Goal: Transaction & Acquisition: Purchase product/service

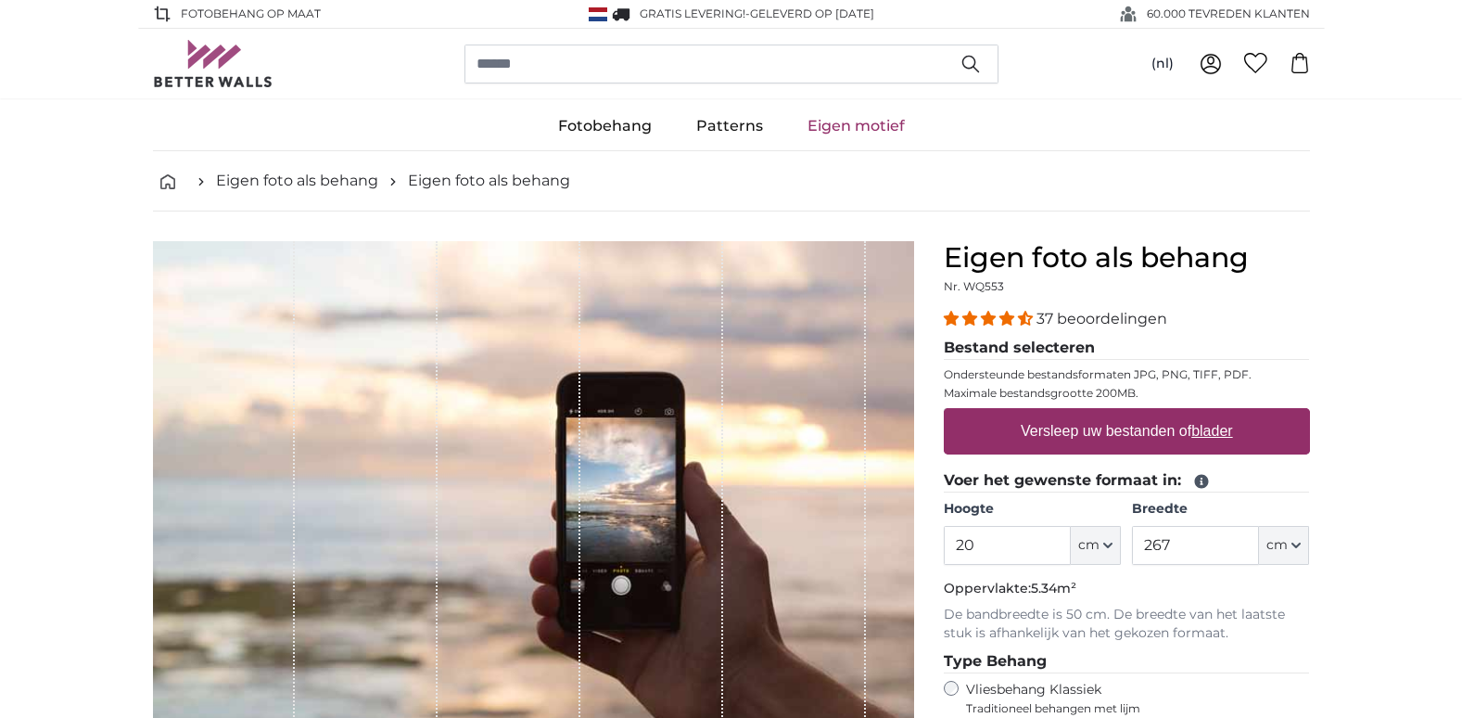
type input "2"
type input "108"
click at [1185, 543] on input "267" at bounding box center [1195, 545] width 127 height 39
type input "2"
click at [1194, 559] on input "2" at bounding box center [1195, 545] width 127 height 39
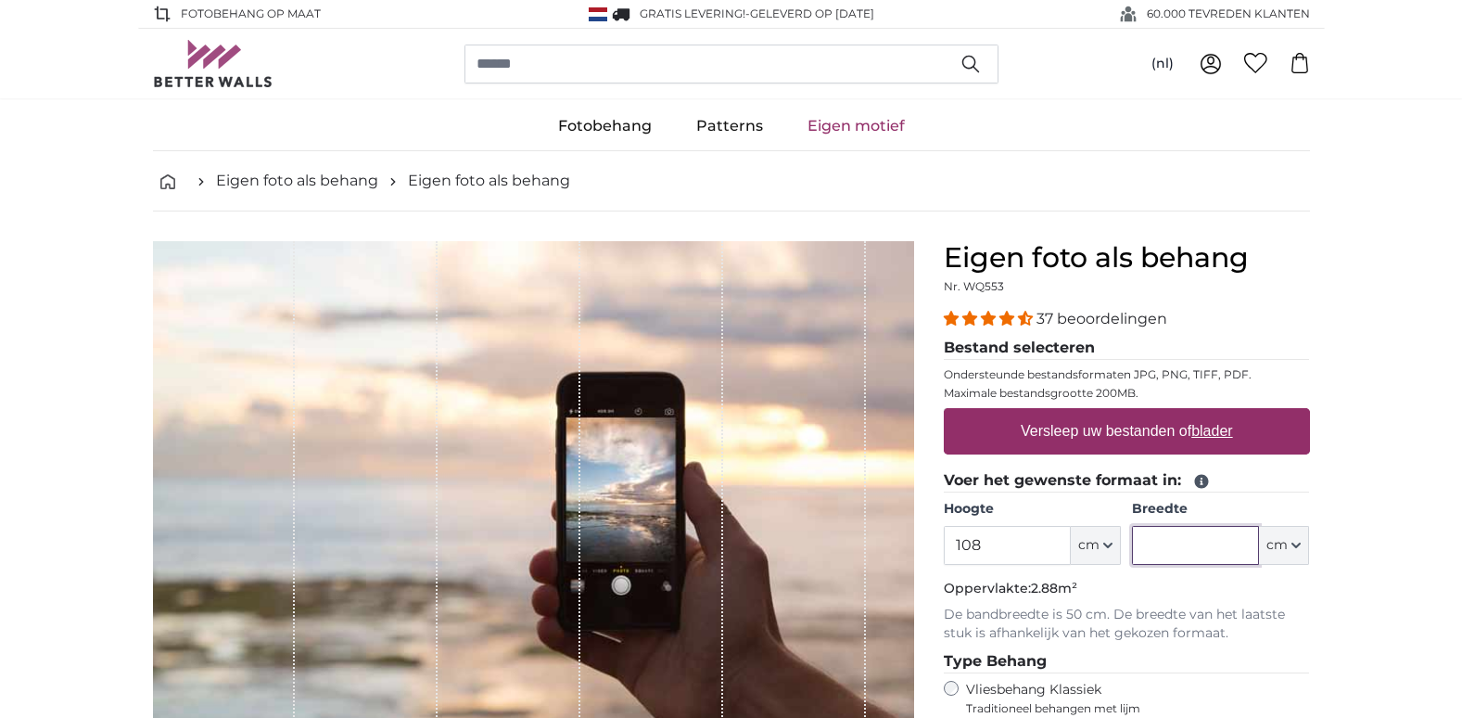
click at [1194, 559] on input "Breedte" at bounding box center [1195, 545] width 127 height 39
type input "72"
click at [1204, 431] on u "blader" at bounding box center [1212, 431] width 41 height 16
click at [1204, 414] on input "Versleep uw bestanden of blader" at bounding box center [1127, 411] width 366 height 6
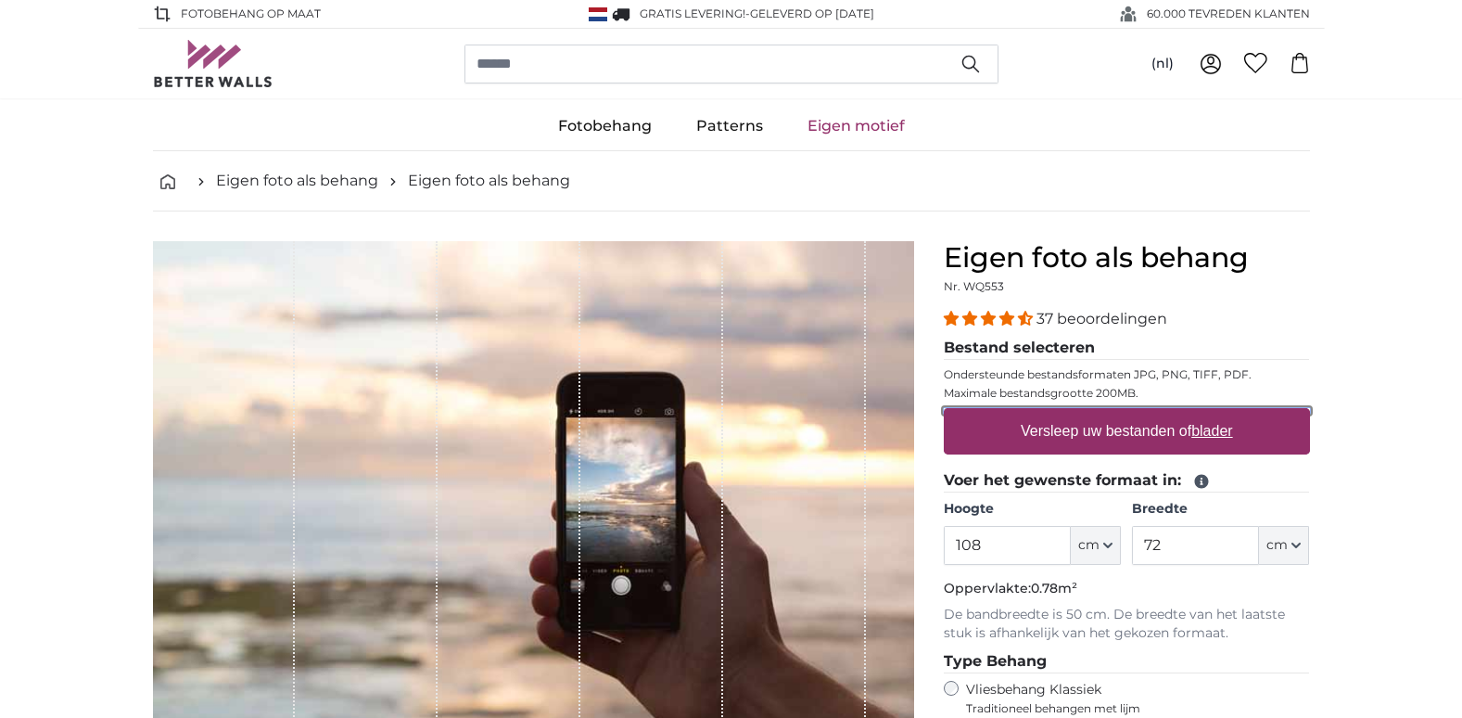
type input "**********"
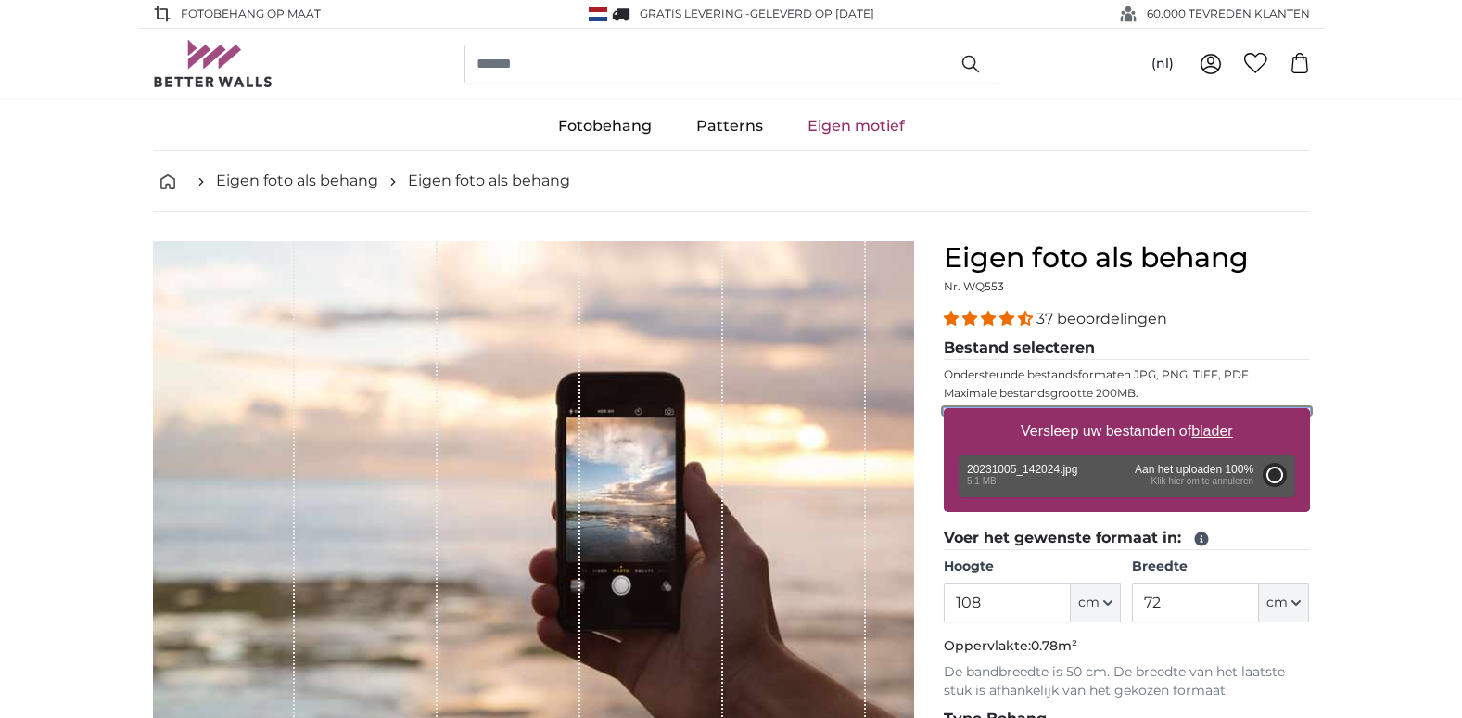
type input "200"
type input "150"
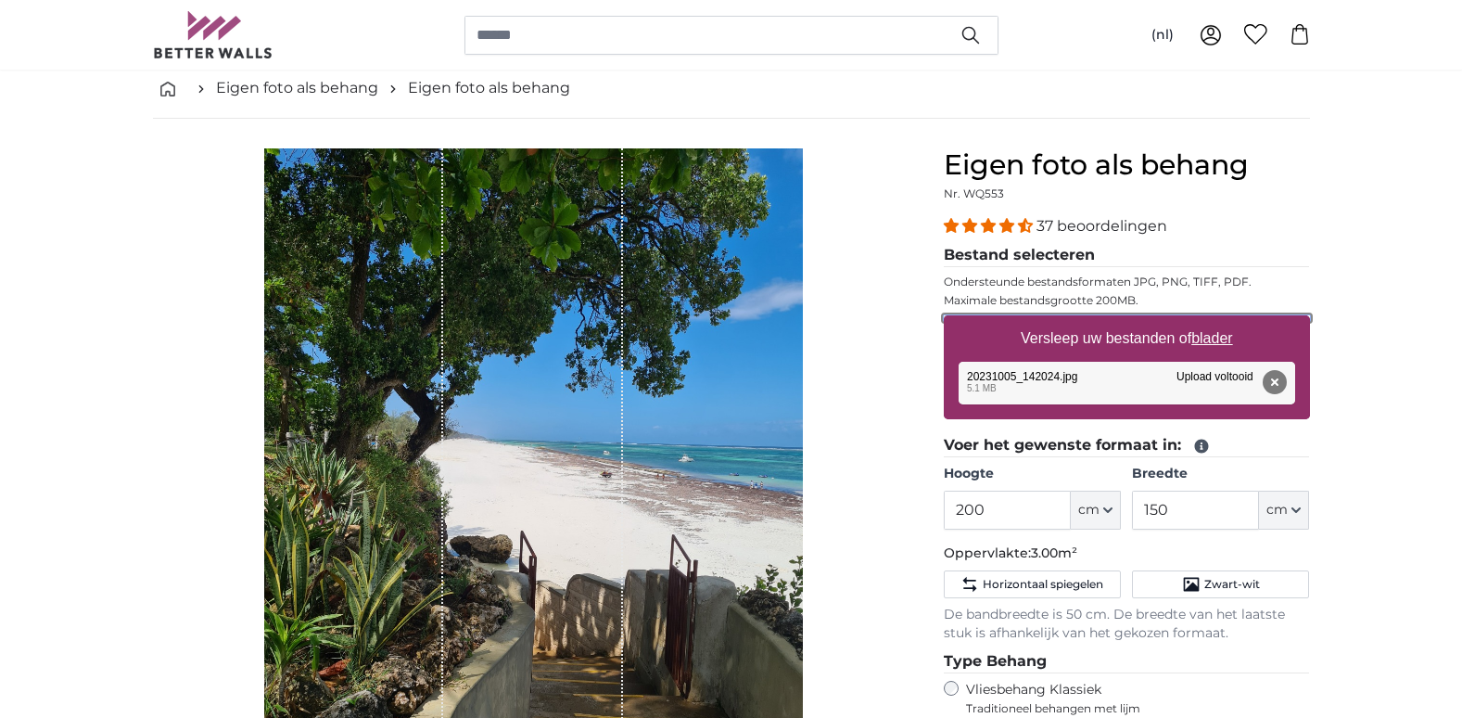
scroll to position [185, 0]
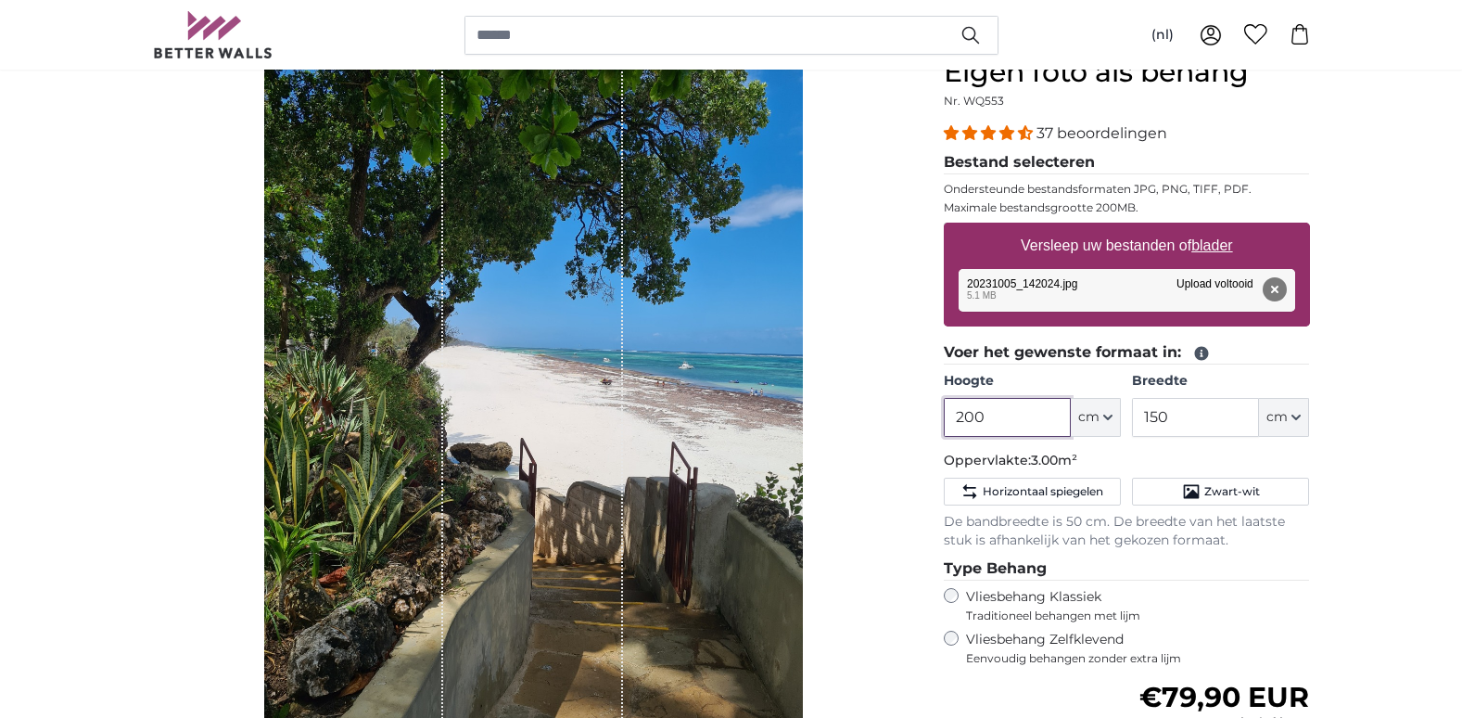
drag, startPoint x: 989, startPoint y: 415, endPoint x: 947, endPoint y: 415, distance: 42.7
click at [947, 415] on input "200" at bounding box center [1007, 417] width 127 height 39
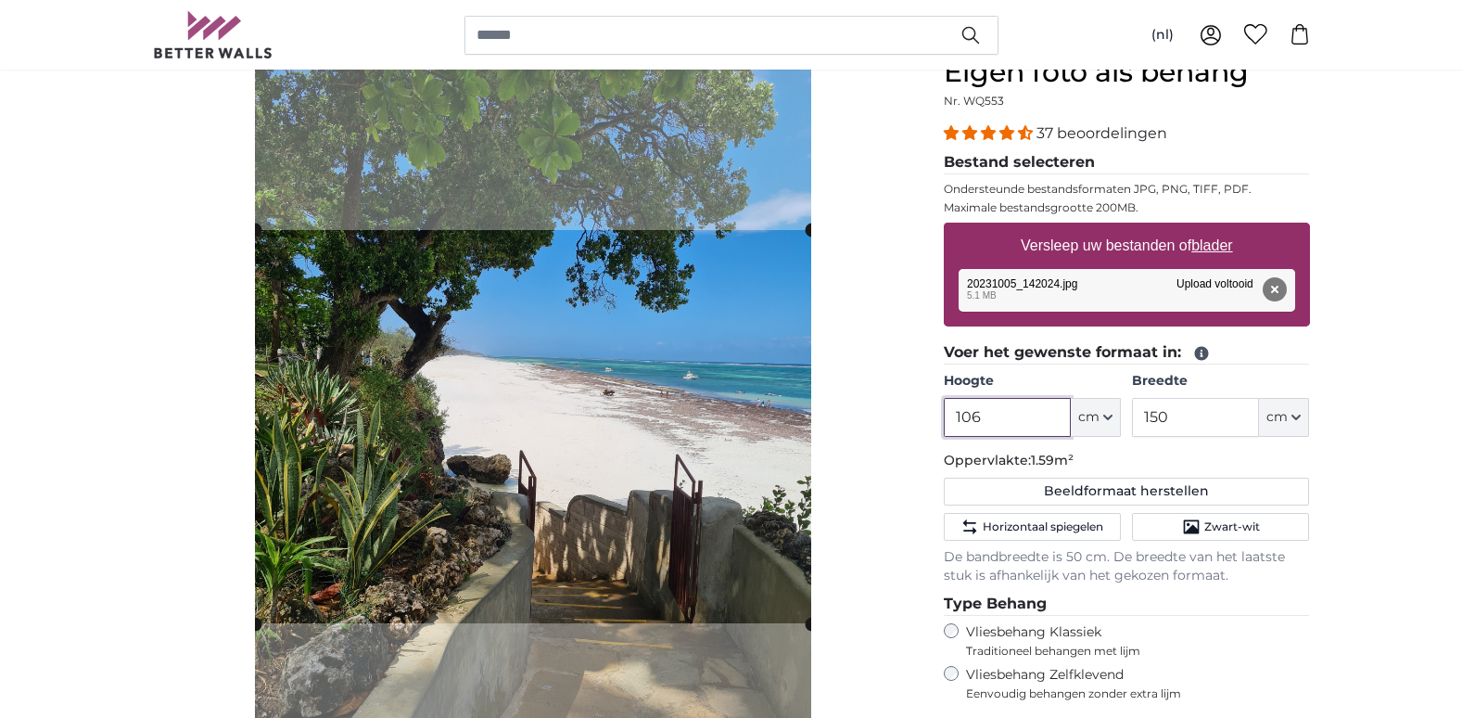
type input "106"
click at [1184, 418] on input "150" at bounding box center [1195, 417] width 127 height 39
type input "1"
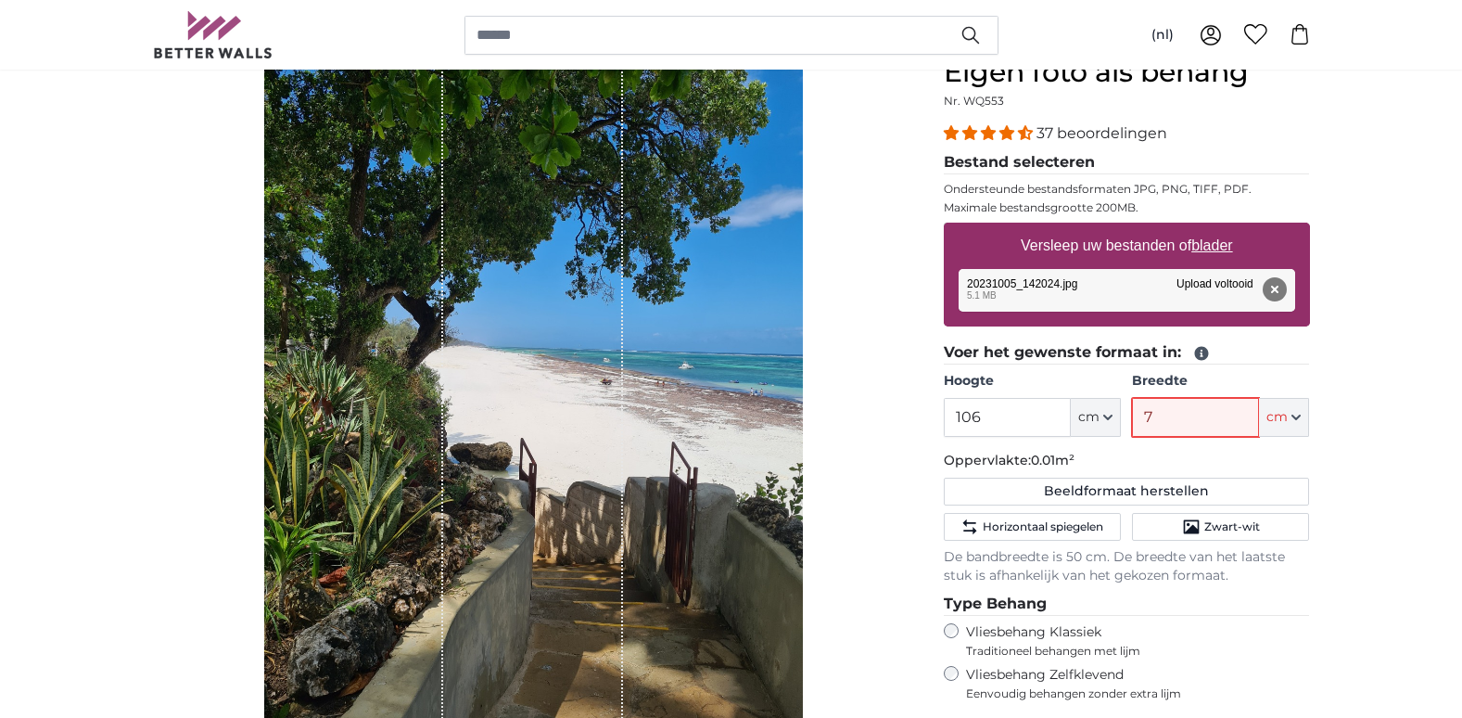
type input "72"
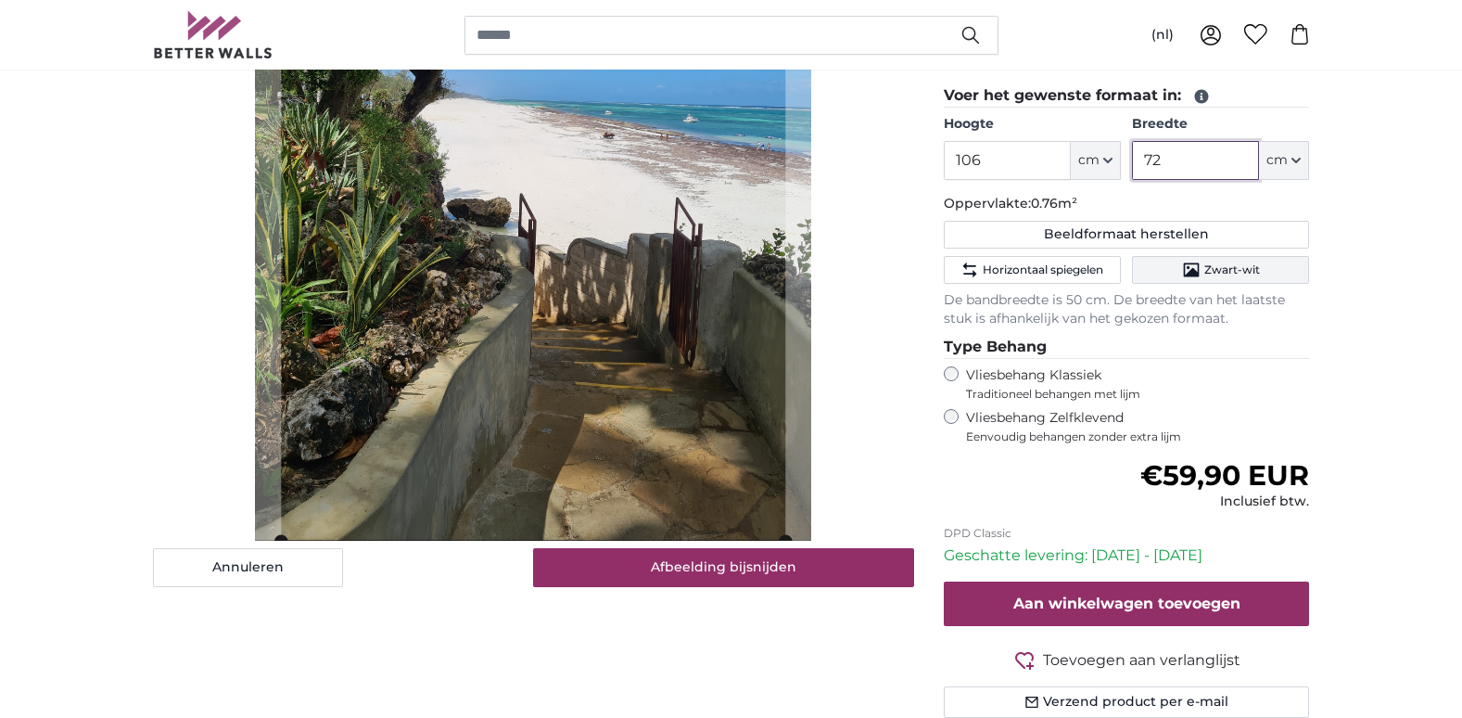
scroll to position [464, 0]
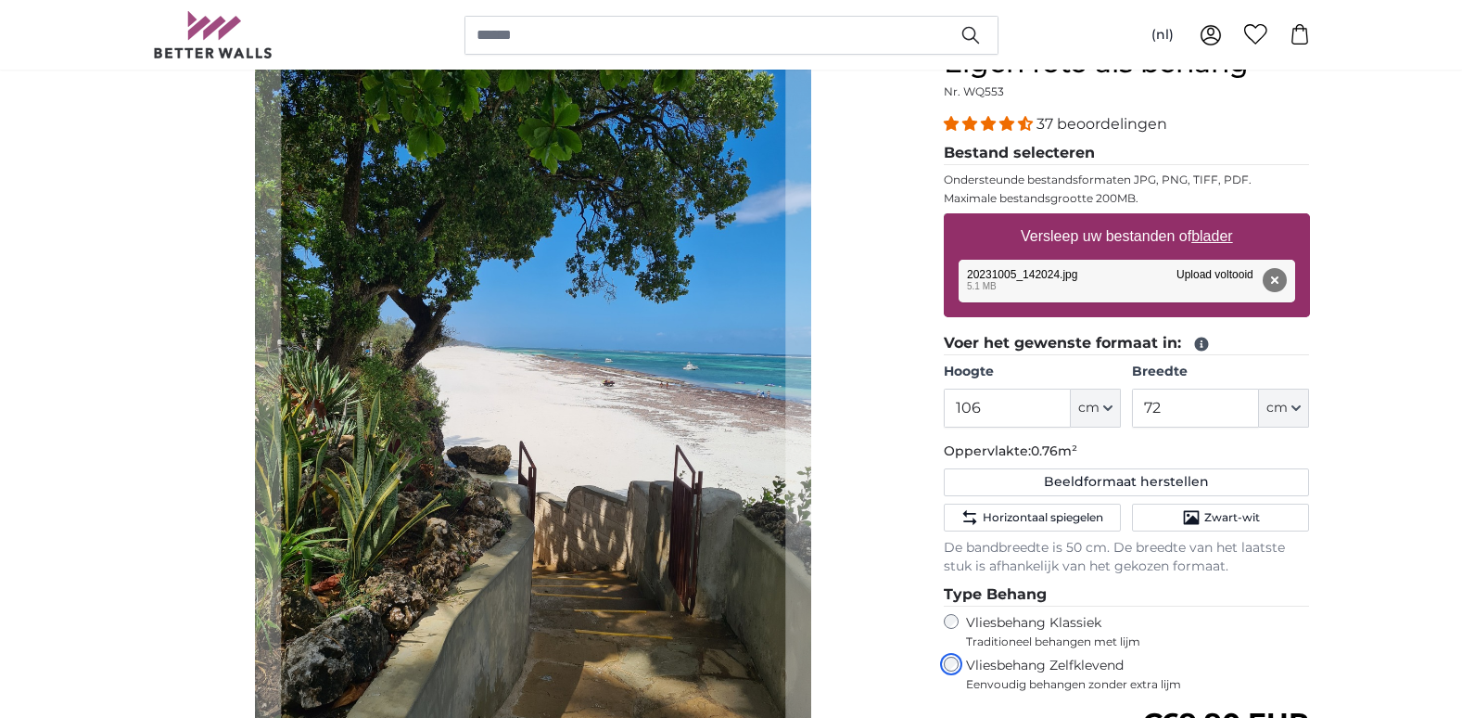
scroll to position [187, 0]
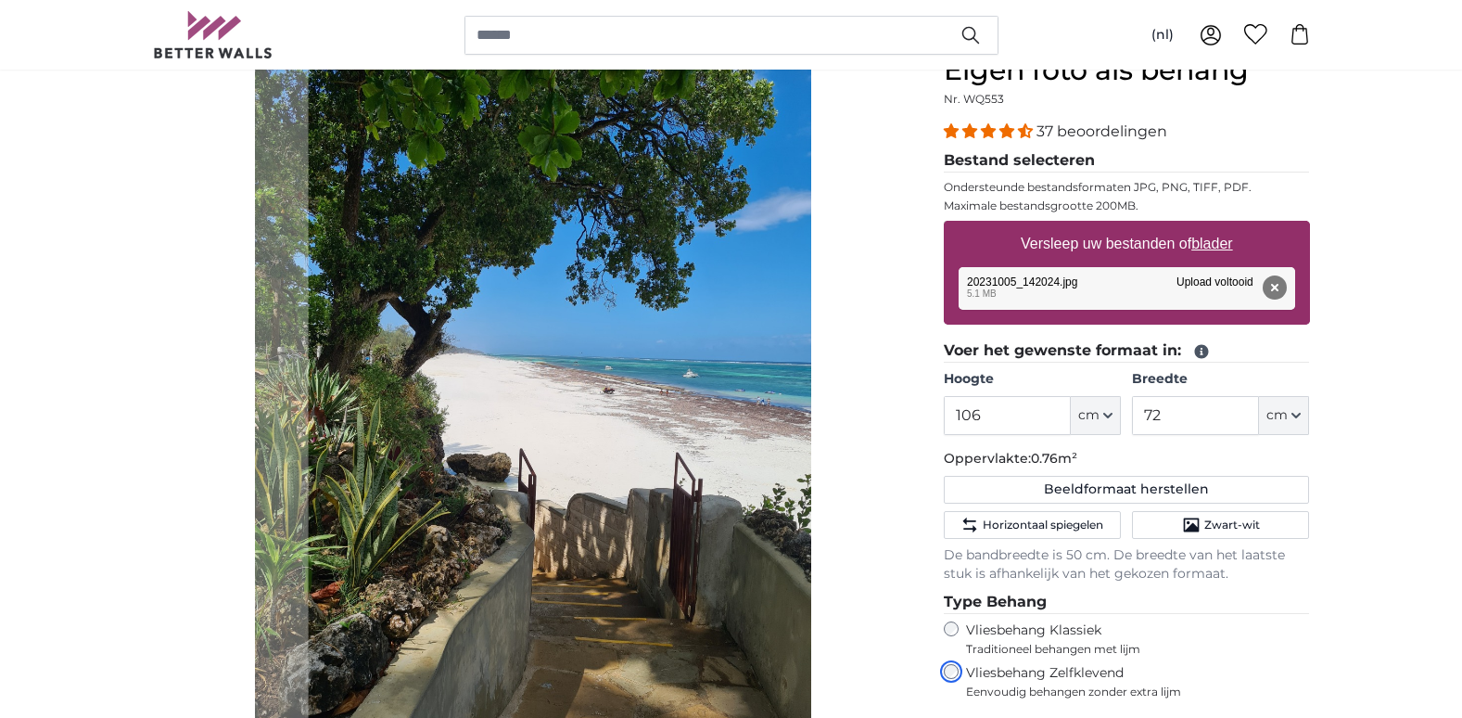
click at [621, 562] on cropper-handle at bounding box center [561, 426] width 504 height 742
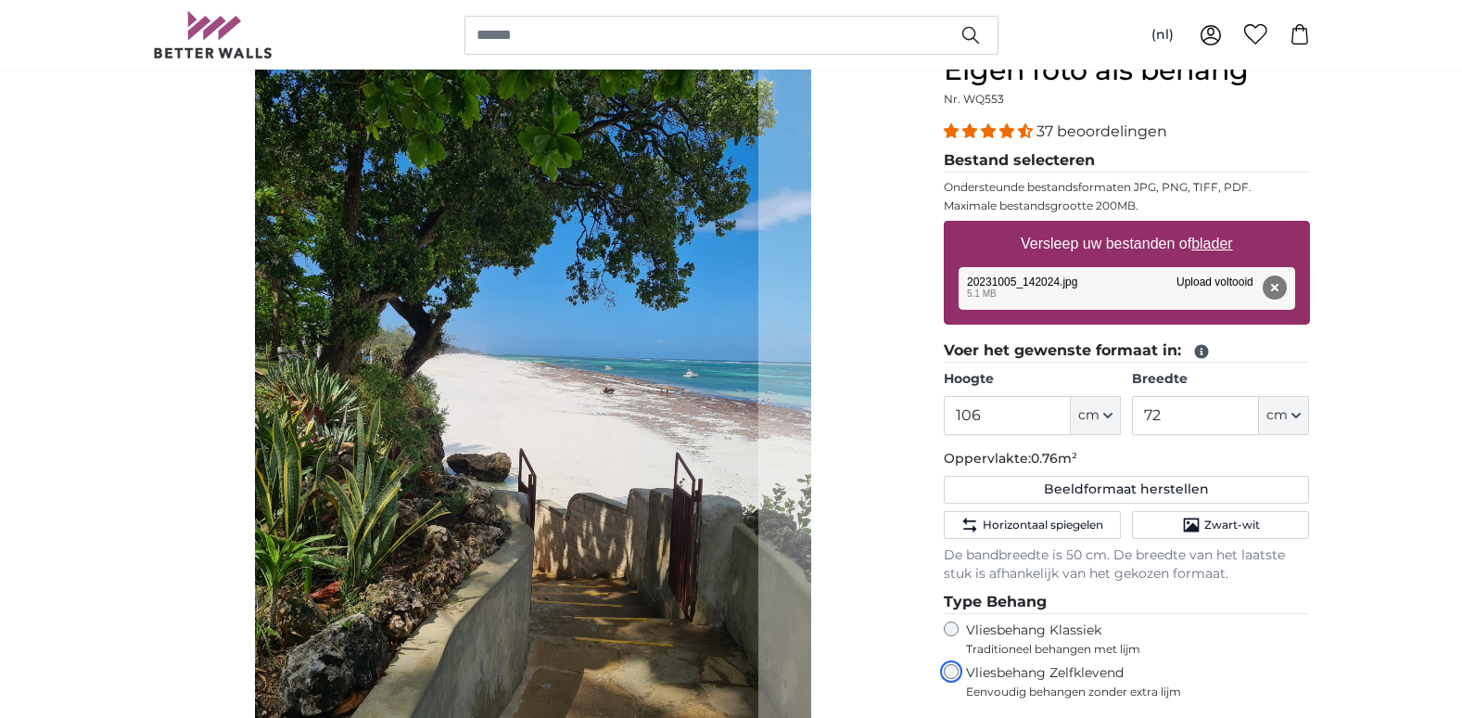
click at [517, 564] on cropper-handle at bounding box center [507, 425] width 504 height 742
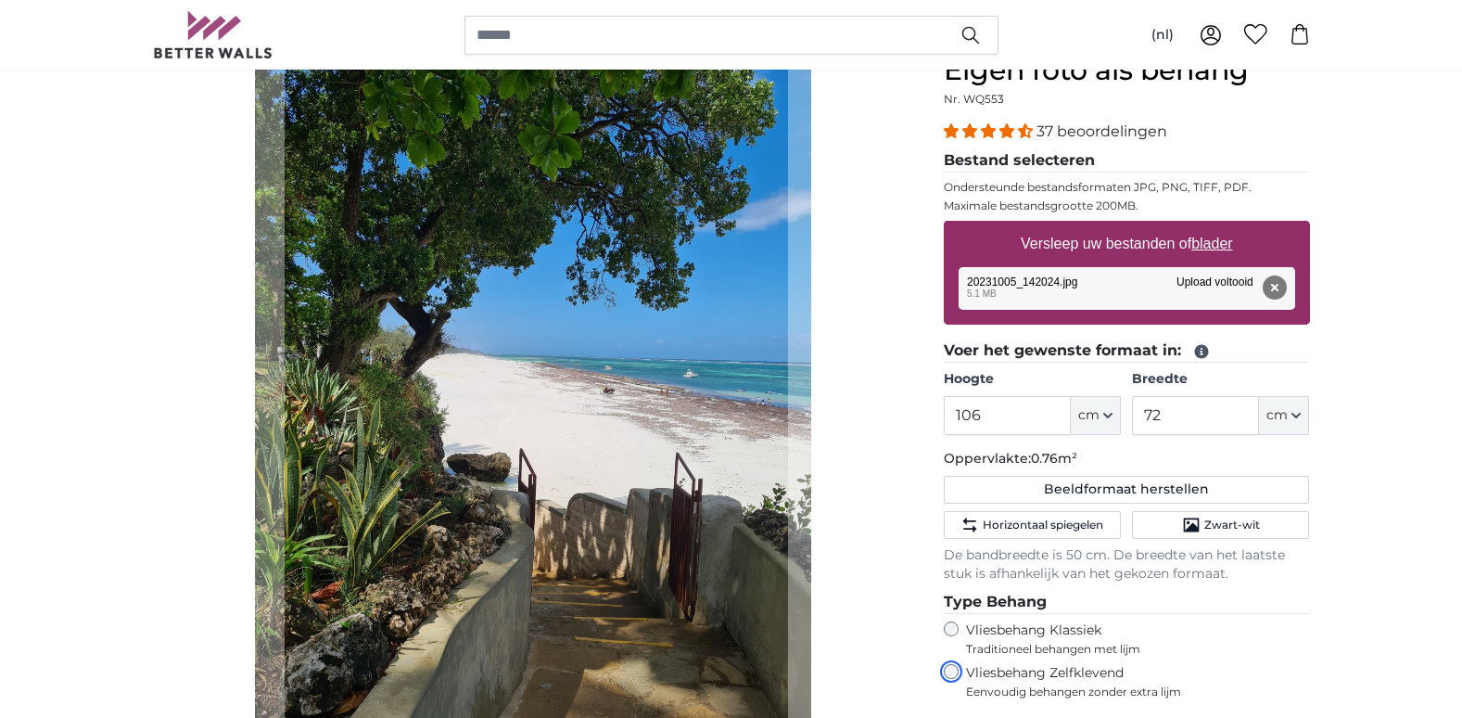
click at [547, 571] on cropper-handle at bounding box center [537, 426] width 504 height 742
click at [1003, 414] on input "106" at bounding box center [1007, 415] width 127 height 39
drag, startPoint x: 1006, startPoint y: 407, endPoint x: 1198, endPoint y: 367, distance: 196.0
click at [1198, 367] on fieldset "Voer het gewenste formaat in: Hoogte 106 ft cm Centimeter (cm) Inches (inch) Fe…" at bounding box center [1127, 461] width 366 height 244
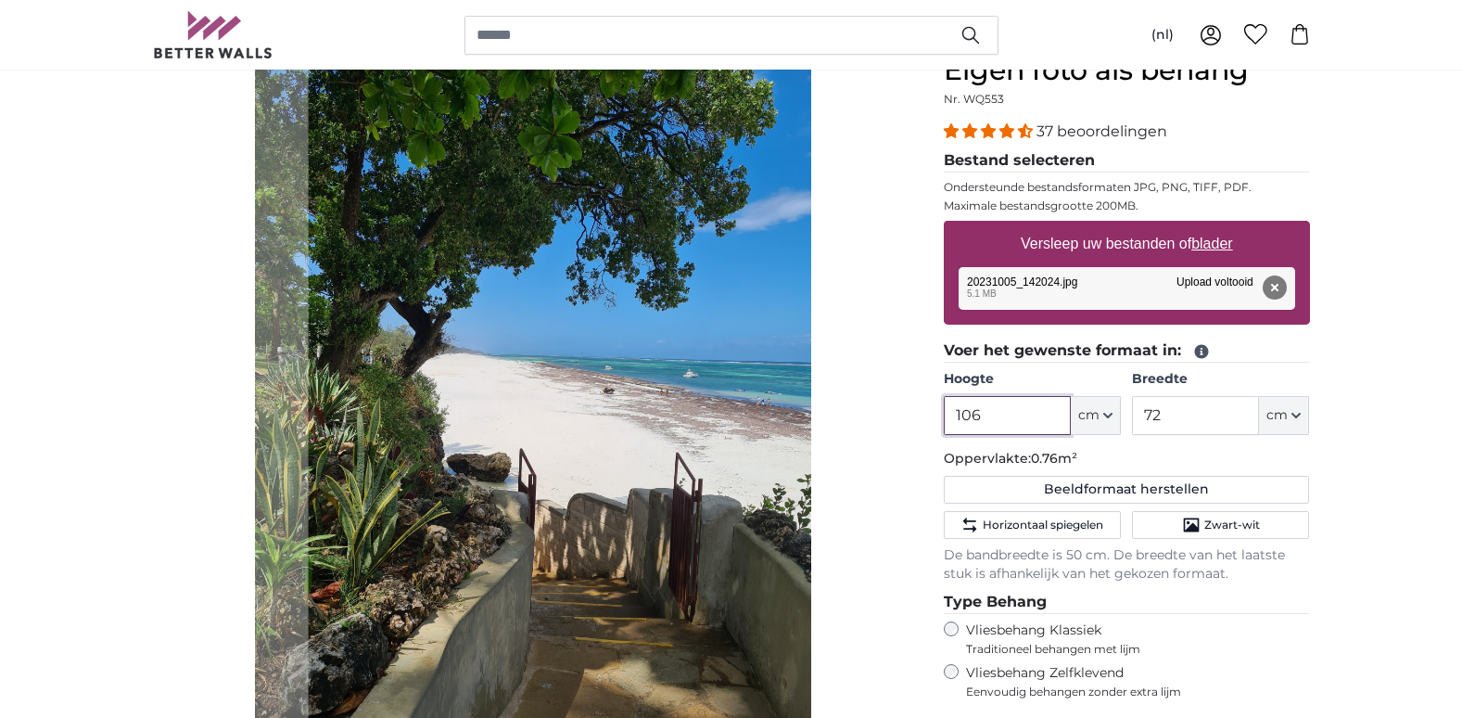
click at [859, 396] on div "Annuleren Afbeelding bijsnijden" at bounding box center [533, 448] width 761 height 788
click at [1189, 416] on input "72" at bounding box center [1195, 415] width 127 height 39
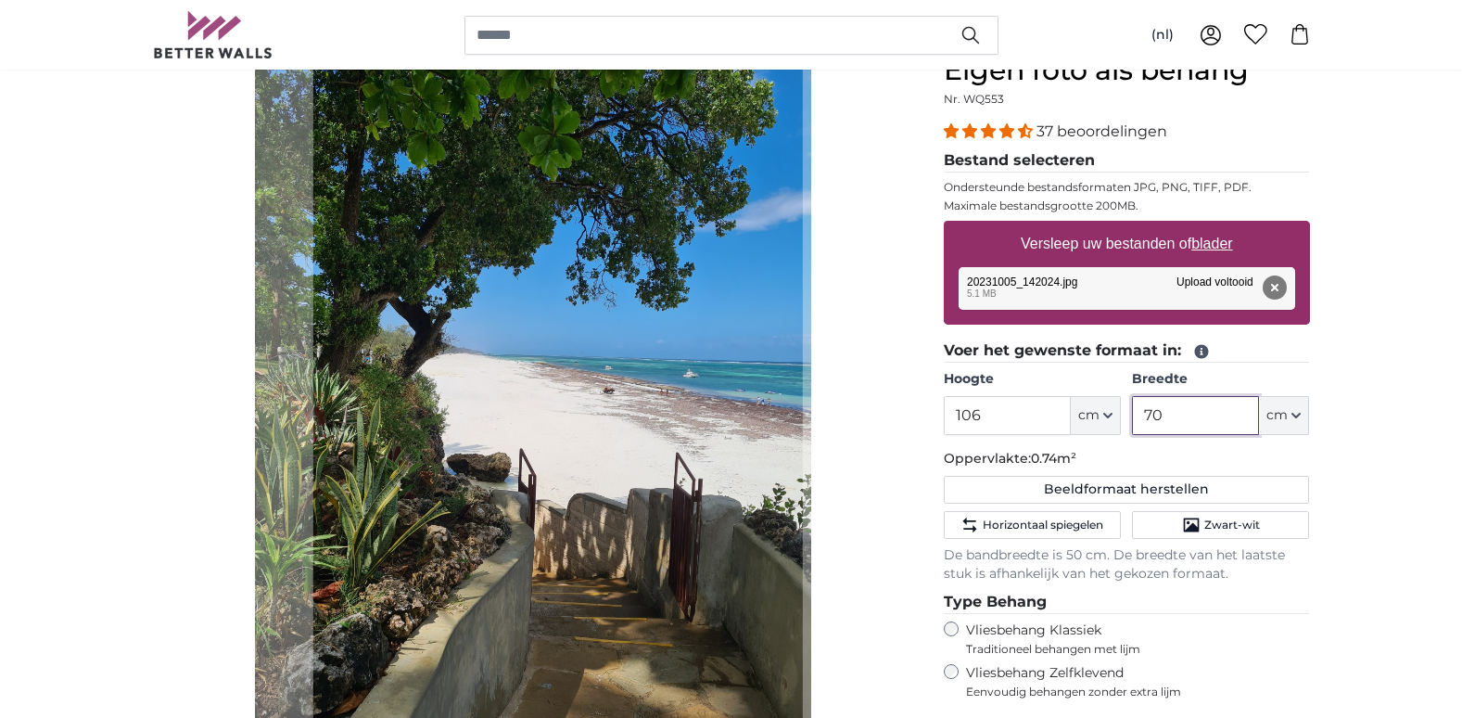
click at [538, 364] on cropper-handle at bounding box center [558, 426] width 490 height 742
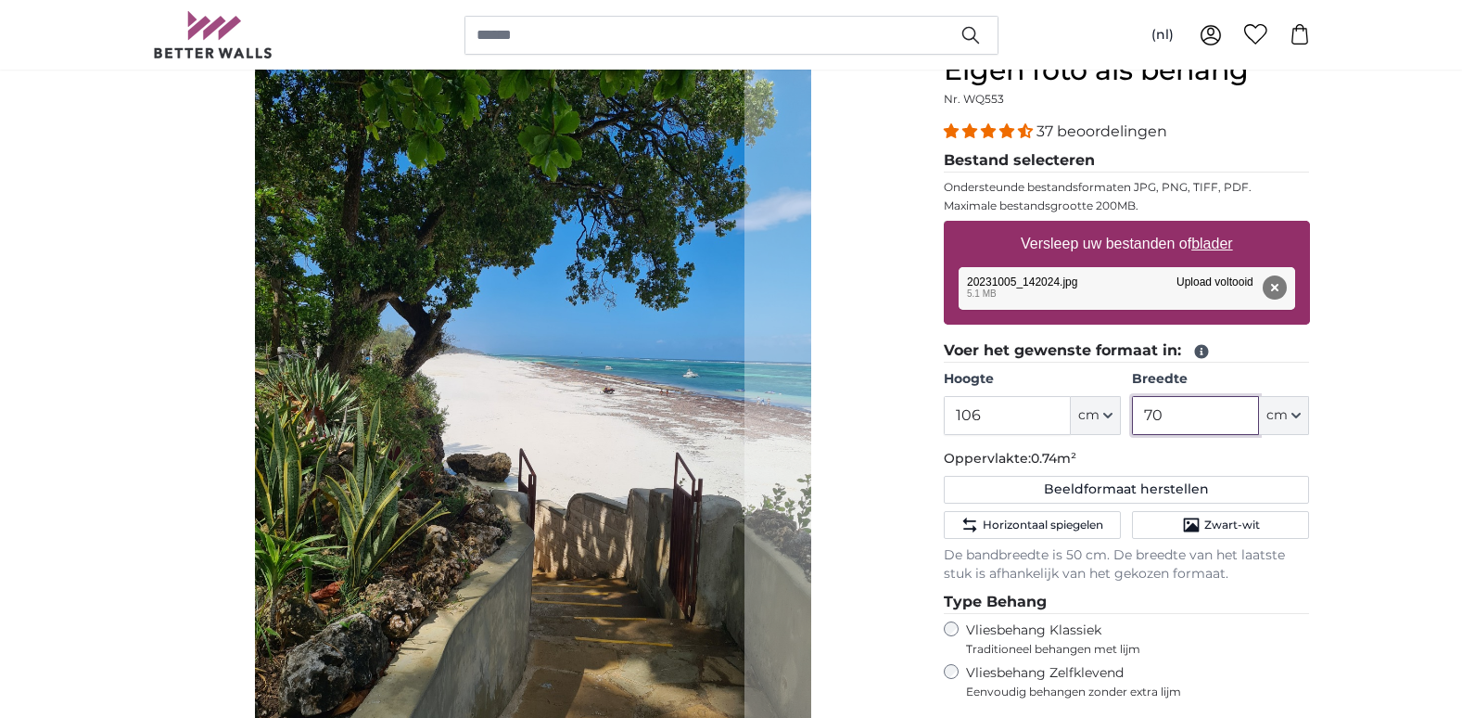
click at [435, 364] on cropper-handle at bounding box center [500, 425] width 490 height 742
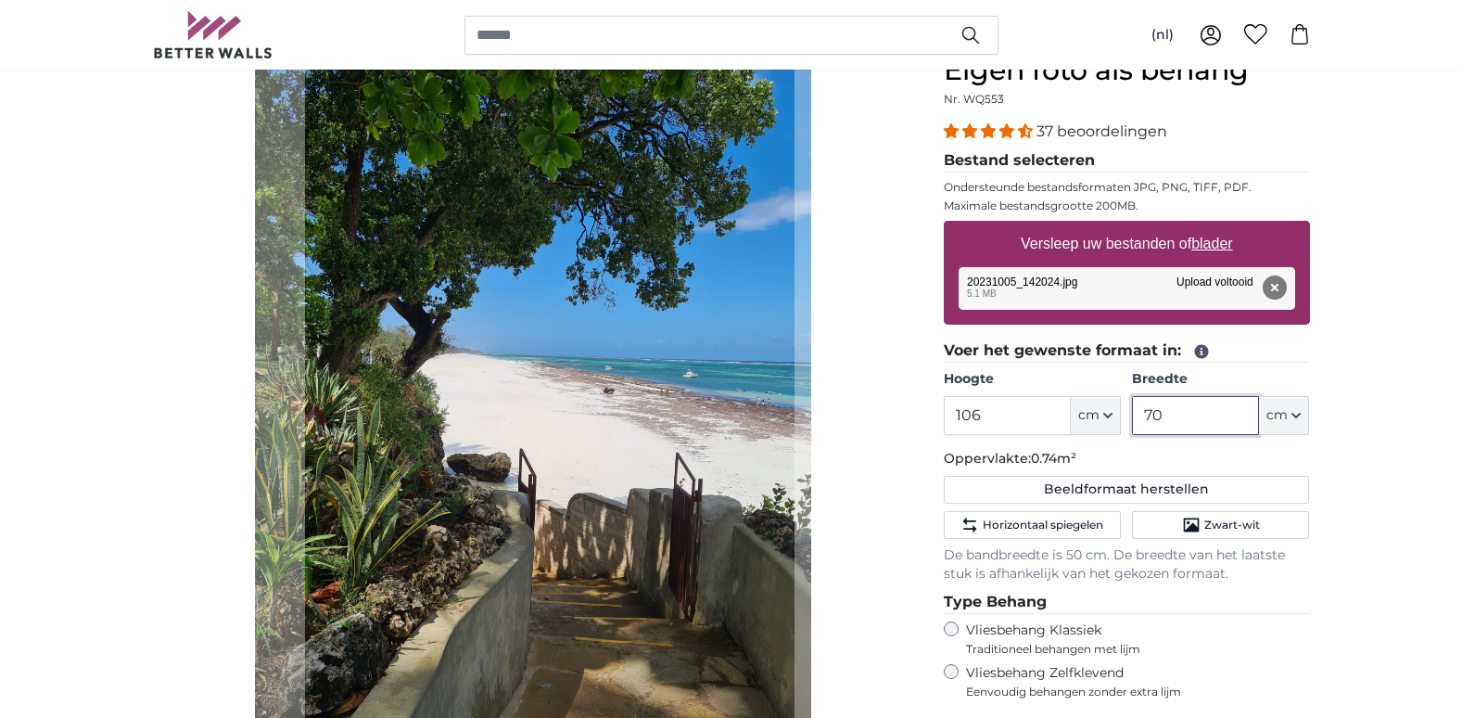
click at [515, 356] on cropper-handle at bounding box center [550, 425] width 490 height 742
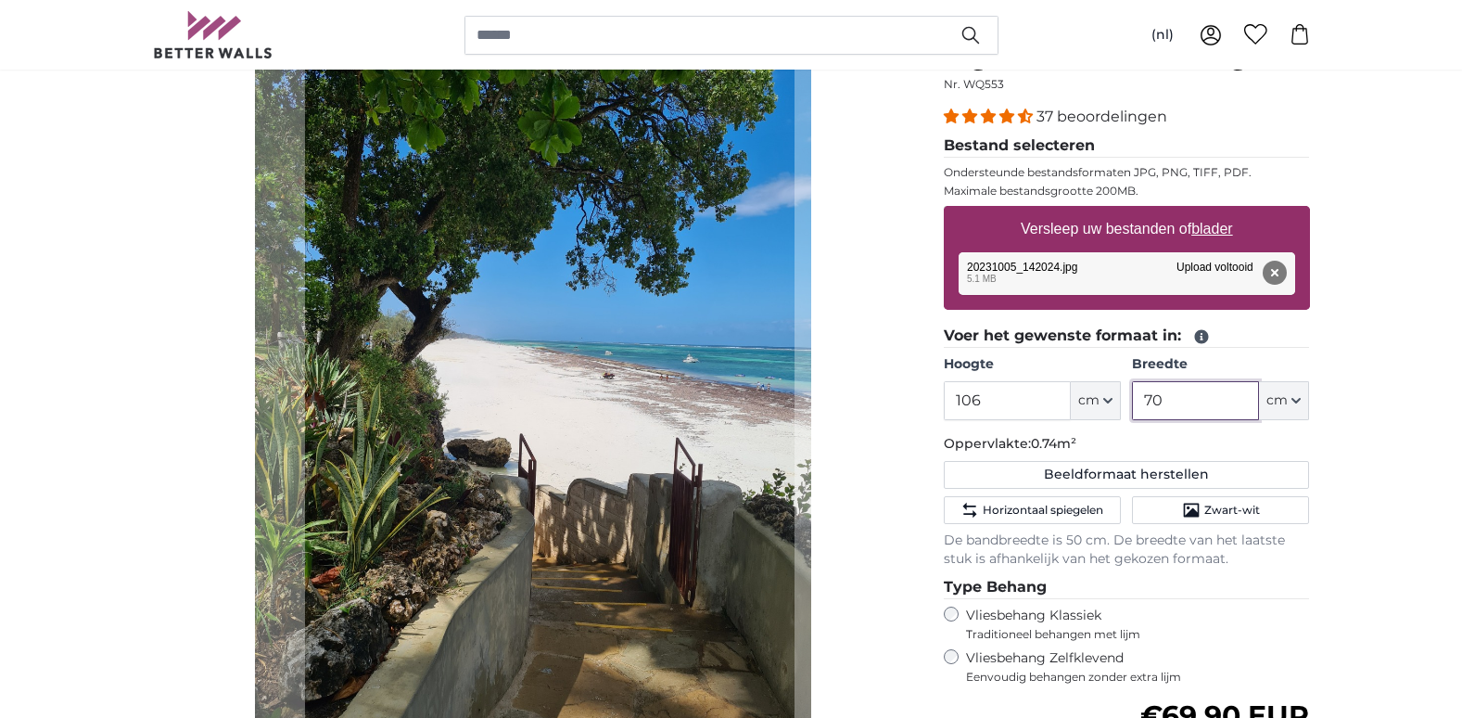
scroll to position [217, 0]
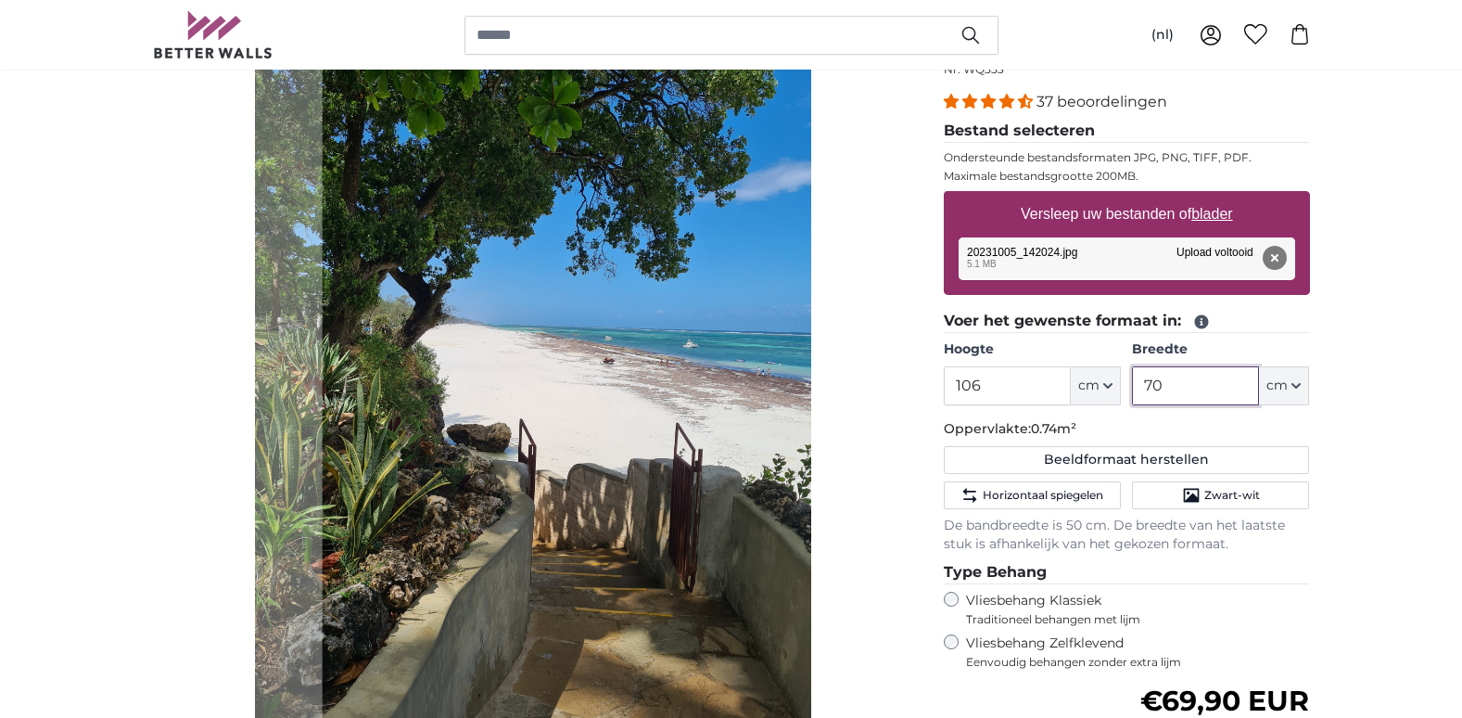
click at [597, 403] on cropper-handle at bounding box center [568, 395] width 490 height 742
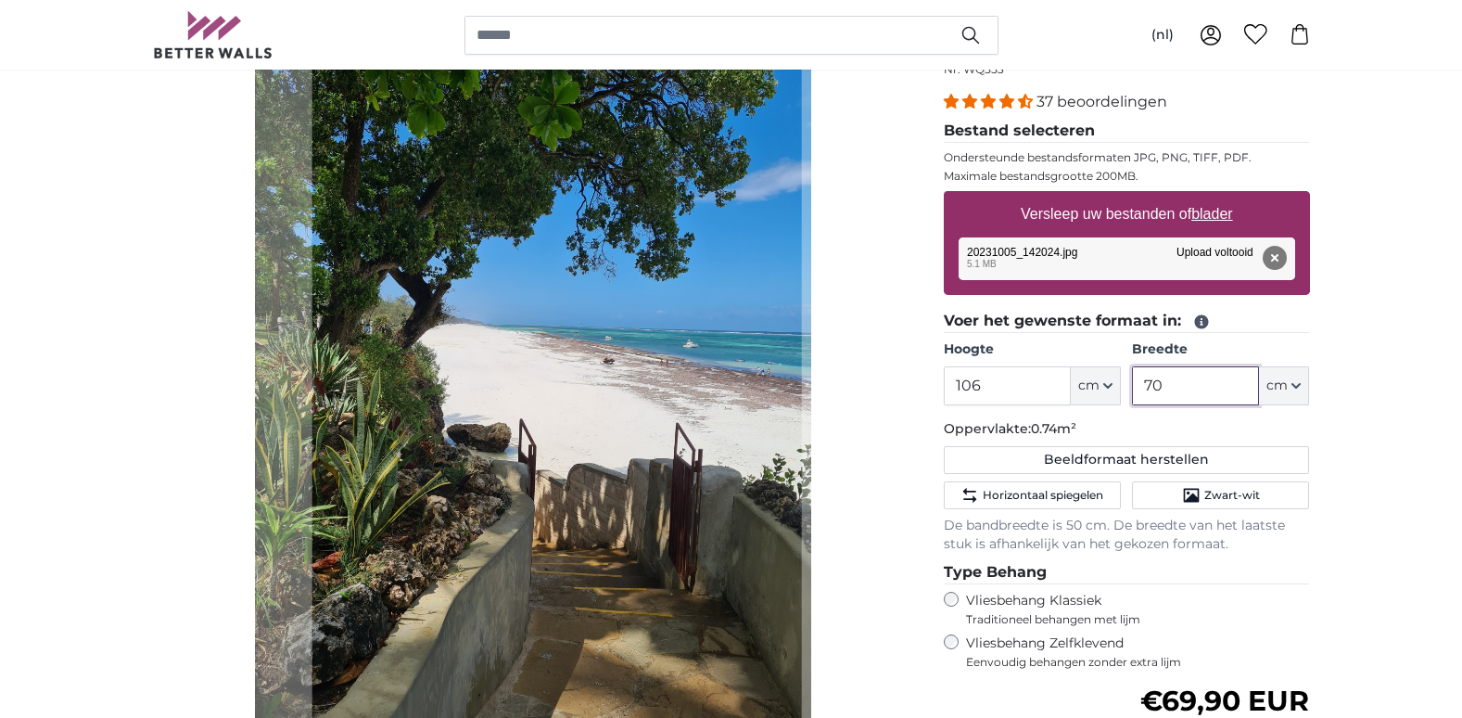
click at [443, 533] on cropper-handle at bounding box center [557, 396] width 490 height 742
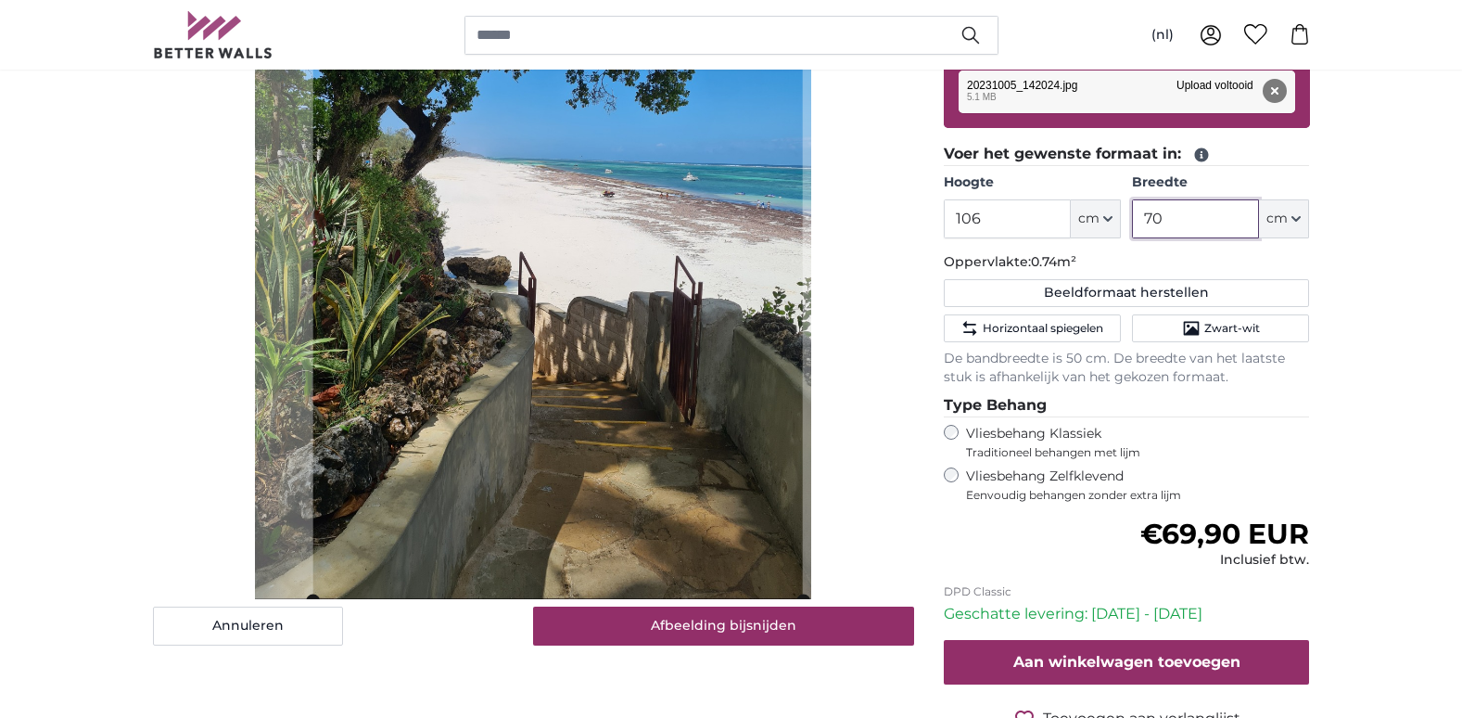
scroll to position [399, 0]
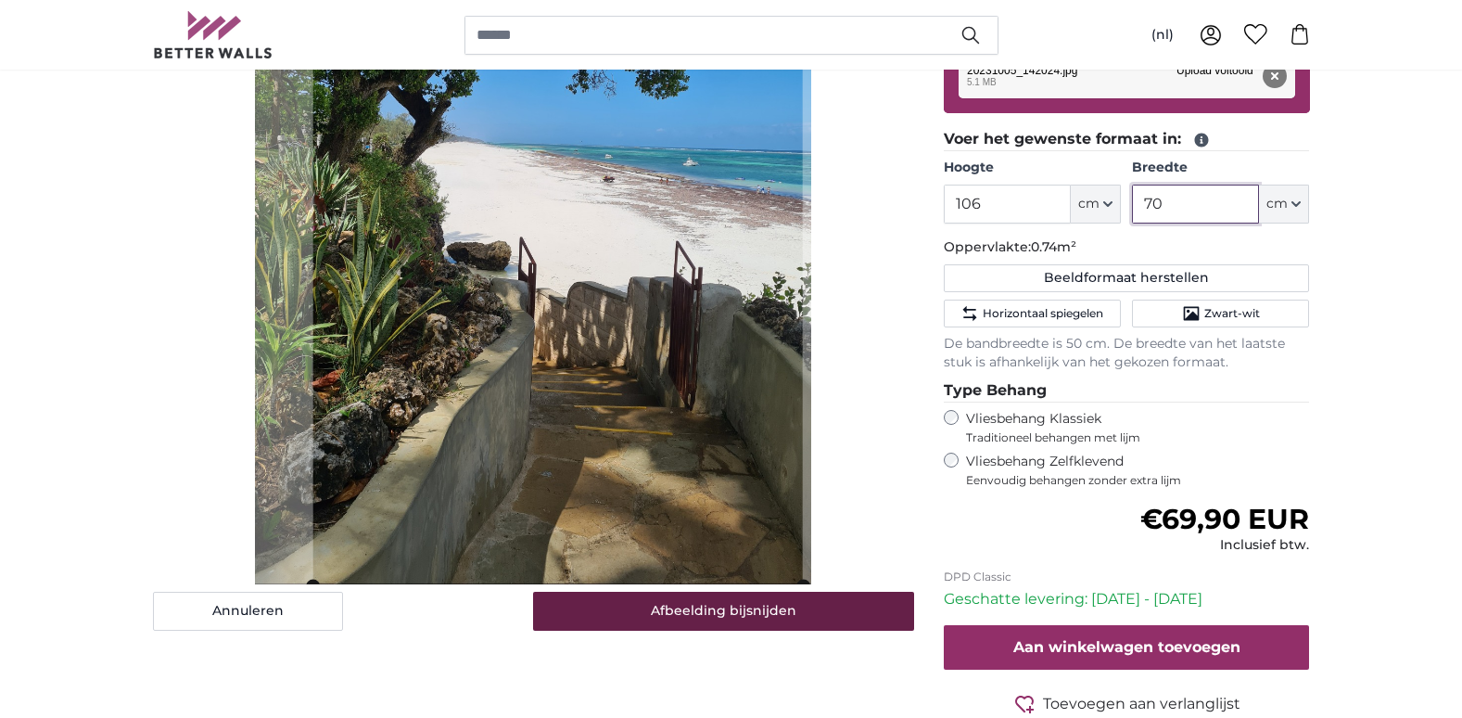
type input "70"
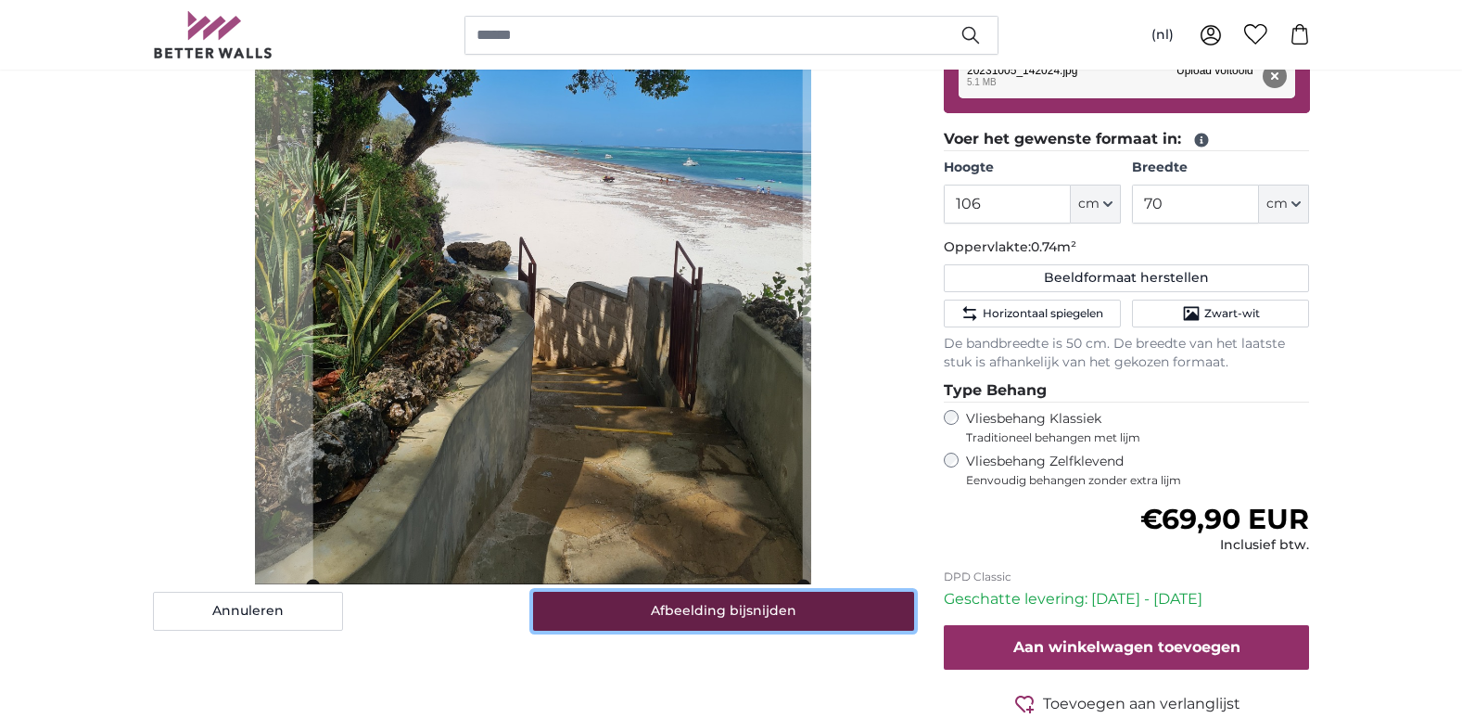
click at [697, 605] on button "Afbeelding bijsnijden" at bounding box center [723, 611] width 381 height 39
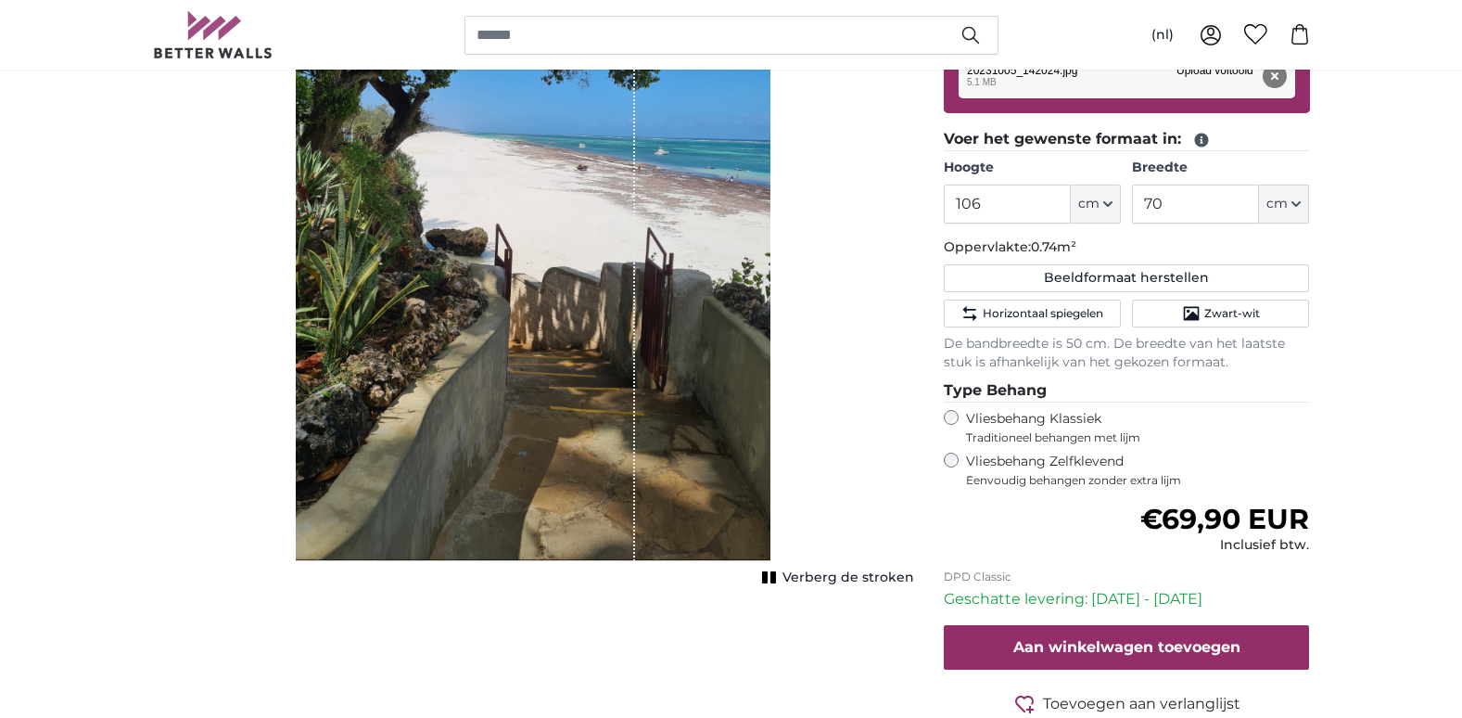
click at [835, 576] on span "Verberg de stroken" at bounding box center [849, 577] width 132 height 19
click at [835, 576] on span "Toon de stroken" at bounding box center [859, 577] width 109 height 19
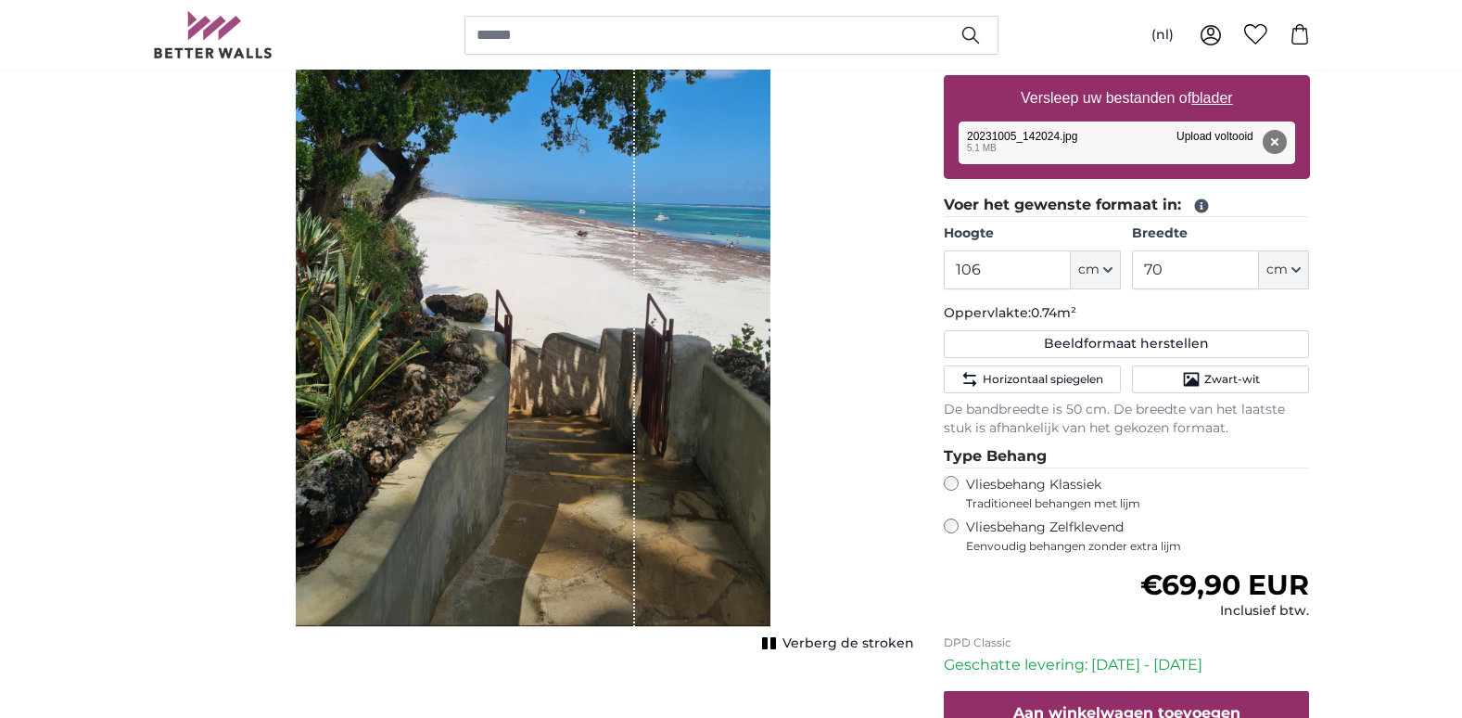
scroll to position [340, 0]
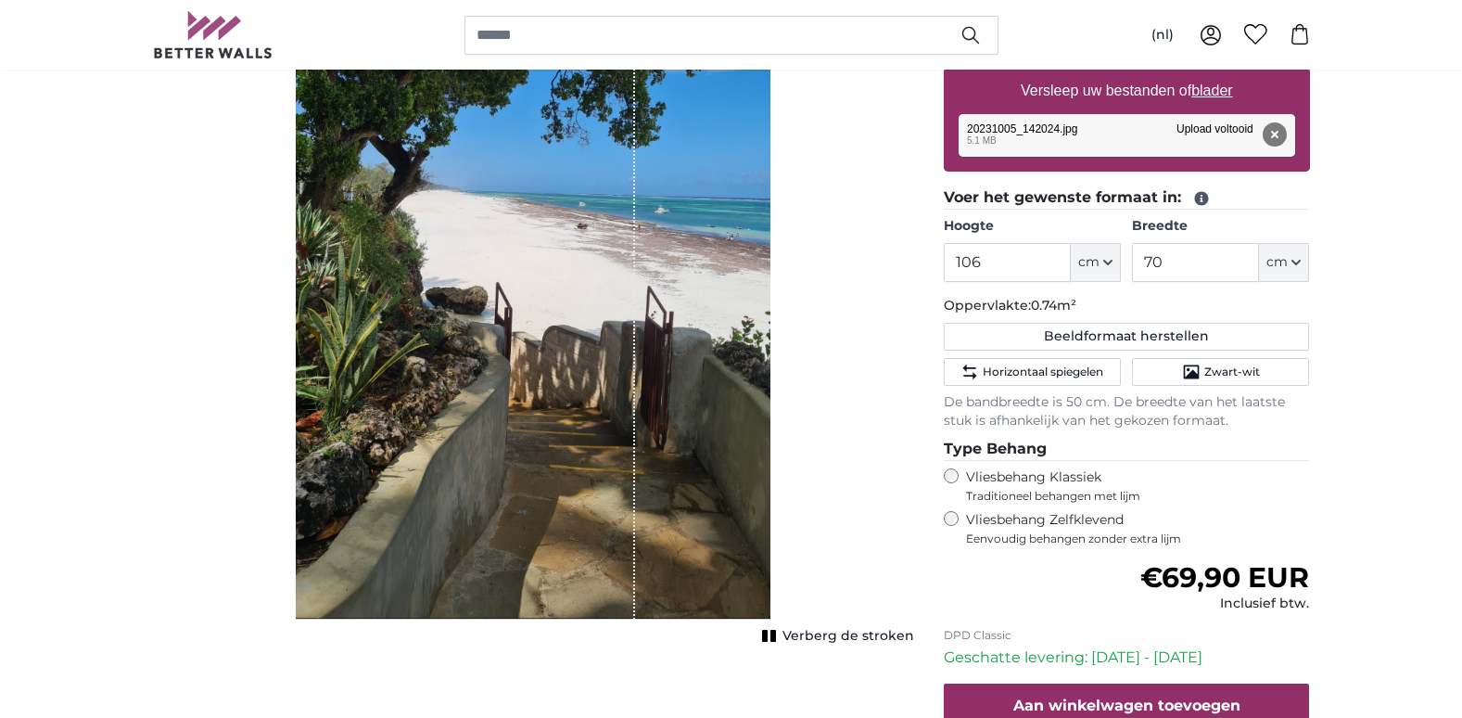
click at [795, 643] on div "Annuleren Afbeelding bijsnijden Verberg de stroken" at bounding box center [533, 382] width 791 height 963
click at [797, 637] on span "Verberg de stroken" at bounding box center [849, 636] width 132 height 19
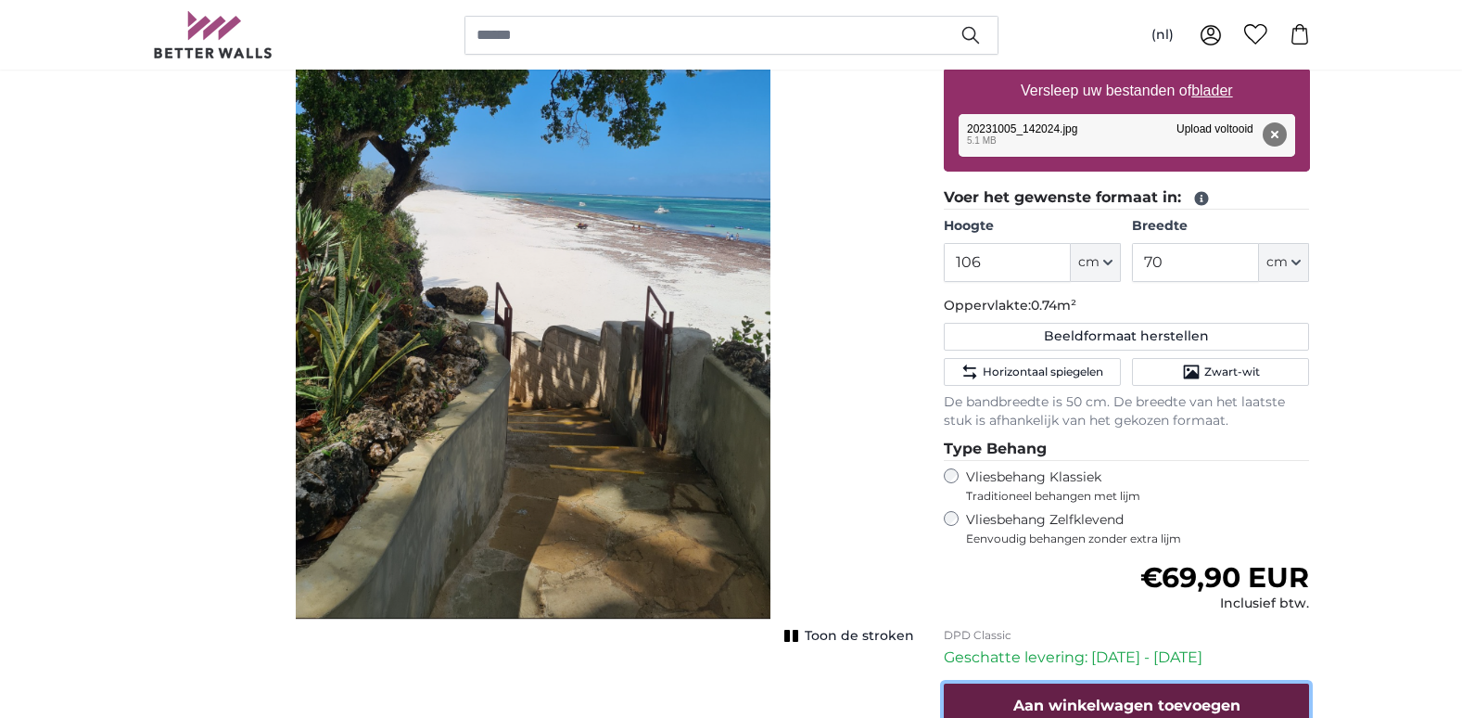
click at [1079, 689] on button "Aan winkelwagen toevoegen" at bounding box center [1127, 705] width 366 height 45
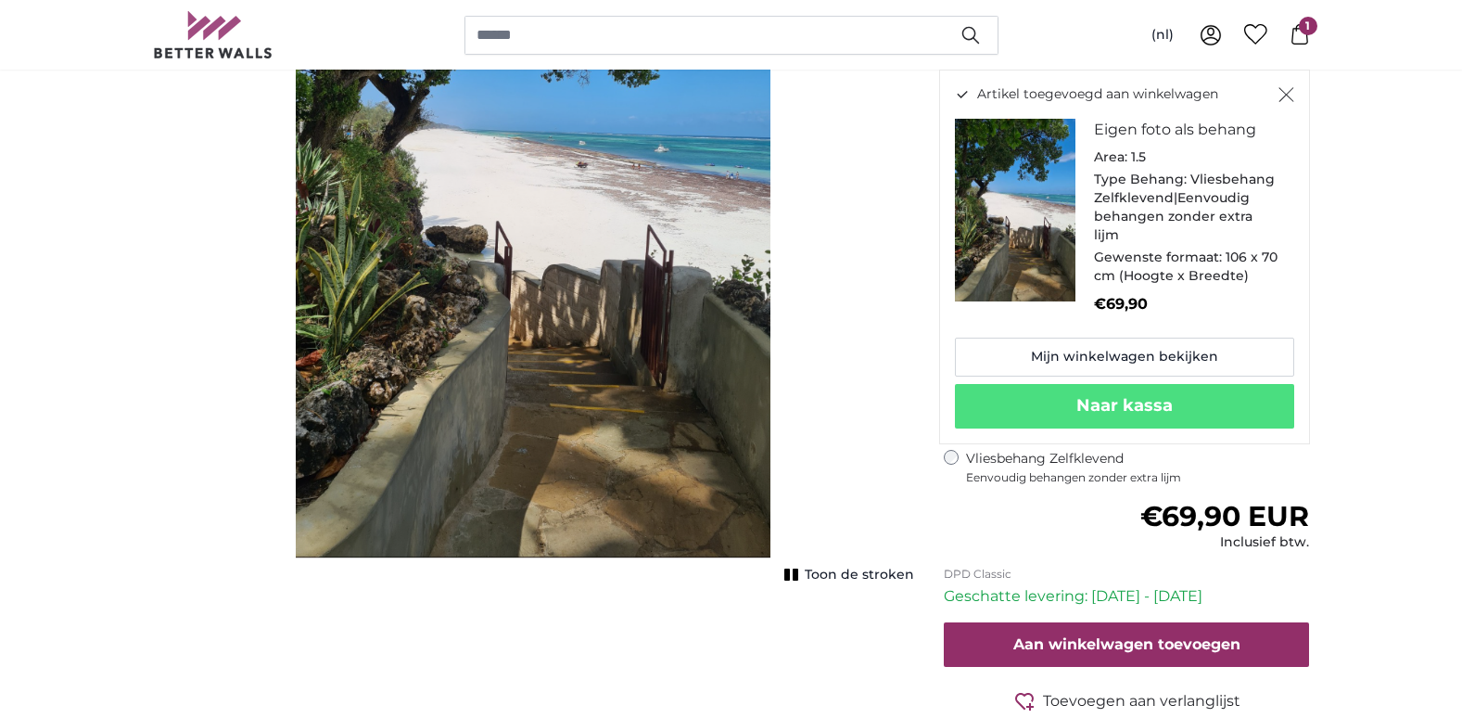
scroll to position [433, 0]
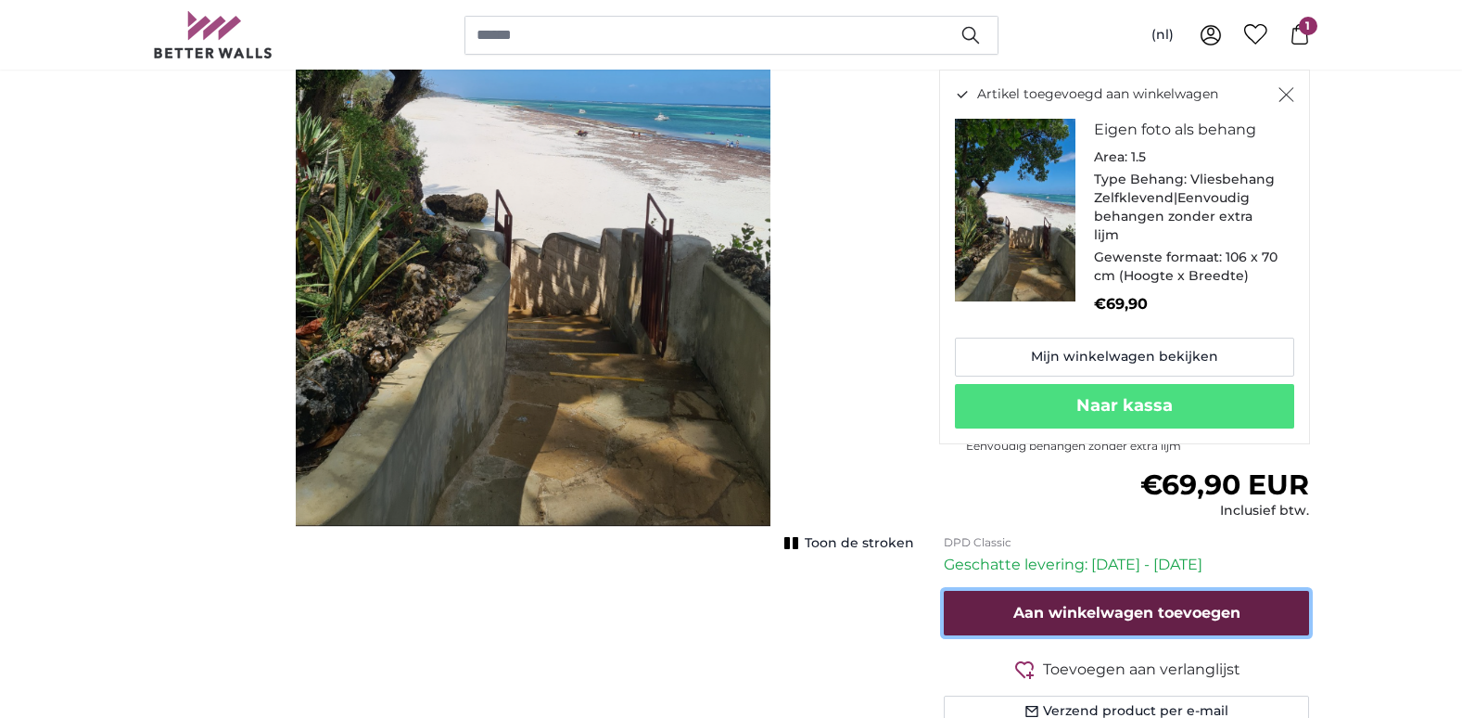
click at [1125, 618] on span "Aan winkelwagen toevoegen" at bounding box center [1127, 613] width 227 height 18
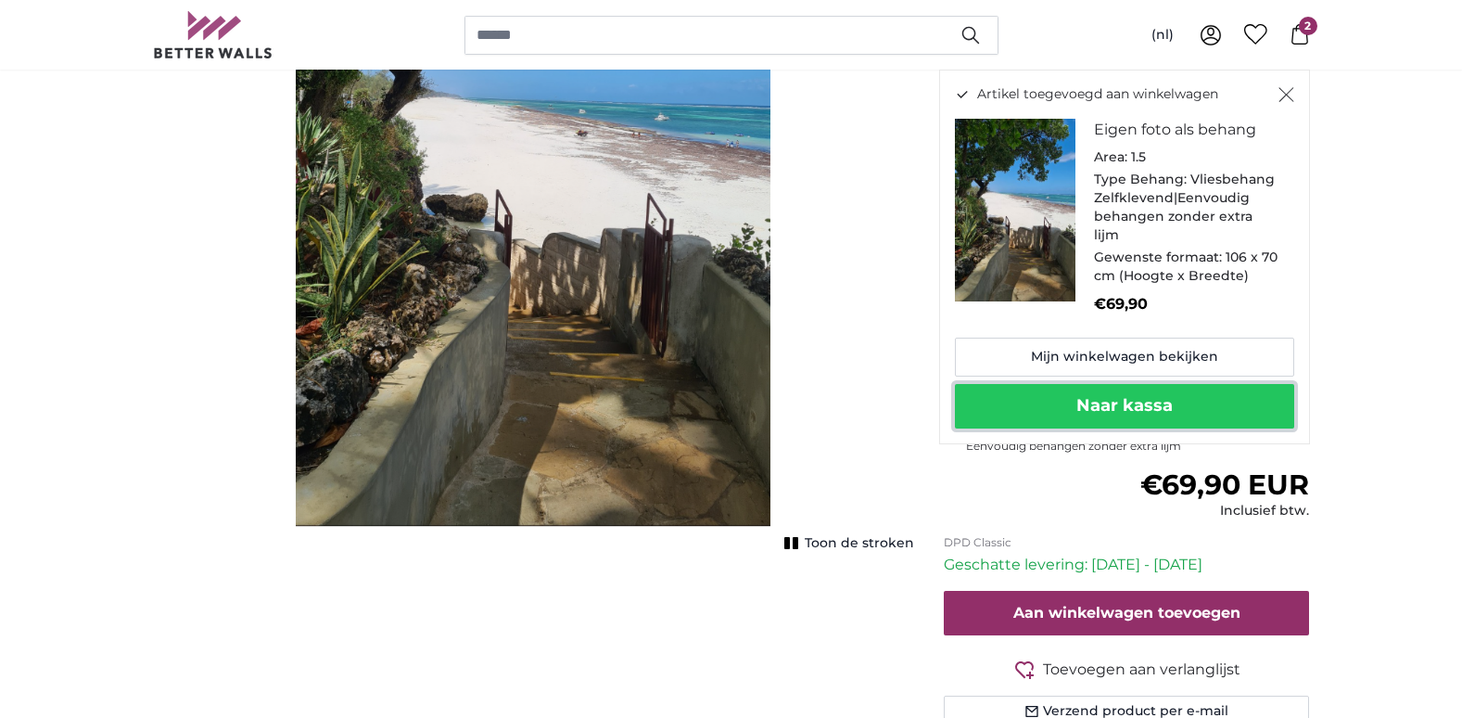
click at [1129, 388] on button "Naar kassa" at bounding box center [1124, 406] width 339 height 45
